Goal: Register for event/course

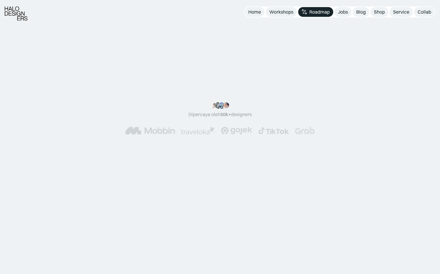
scroll to position [962, 0]
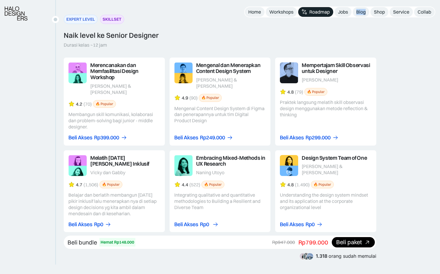
click at [196, 221] on div "Beli Akses" at bounding box center [186, 224] width 24 height 6
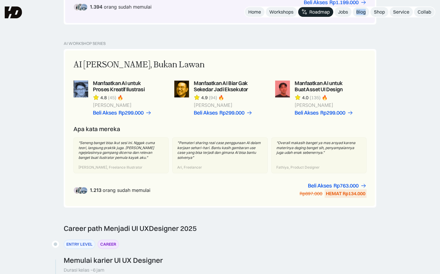
scroll to position [381, 0]
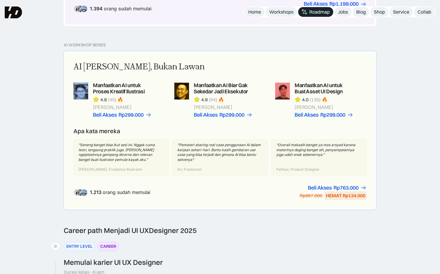
click at [295, 194] on div "1.213 orang sudah memulai Beli Akses Rp299.000 Rp447.000 HEMAT Rp148.000 Beli A…" at bounding box center [219, 192] width 293 height 15
click at [129, 56] on div "AI Adalah Teman, Bukan Lawan Manfaatkan AI untuk Proses Kreatif Ilustrasi 4.8 (…" at bounding box center [220, 131] width 310 height 156
click at [338, 187] on div "Rp763.000" at bounding box center [346, 188] width 25 height 6
click at [98, 44] on div "AI Workshop Series" at bounding box center [85, 44] width 42 height 5
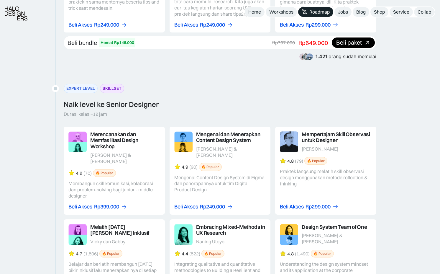
scroll to position [1079, 0]
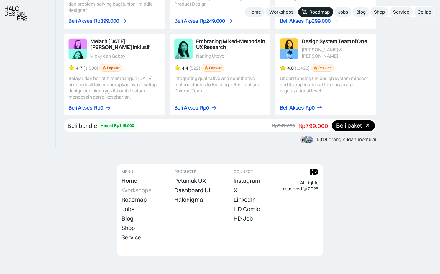
click at [141, 186] on div "Workshops" at bounding box center [137, 189] width 30 height 7
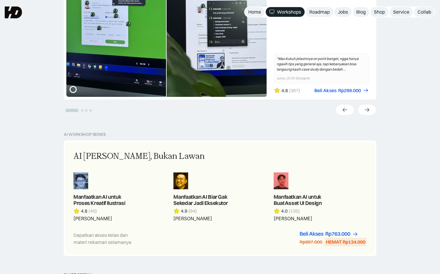
scroll to position [217, 0]
click at [232, 138] on div "AI Workshop Series AI Adalah Teman, Bukan Lawan Manfaatkan AI untuk Proses Krea…" at bounding box center [220, 194] width 313 height 124
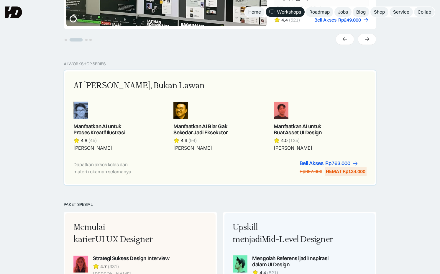
scroll to position [279, 0]
